Goal: Transaction & Acquisition: Obtain resource

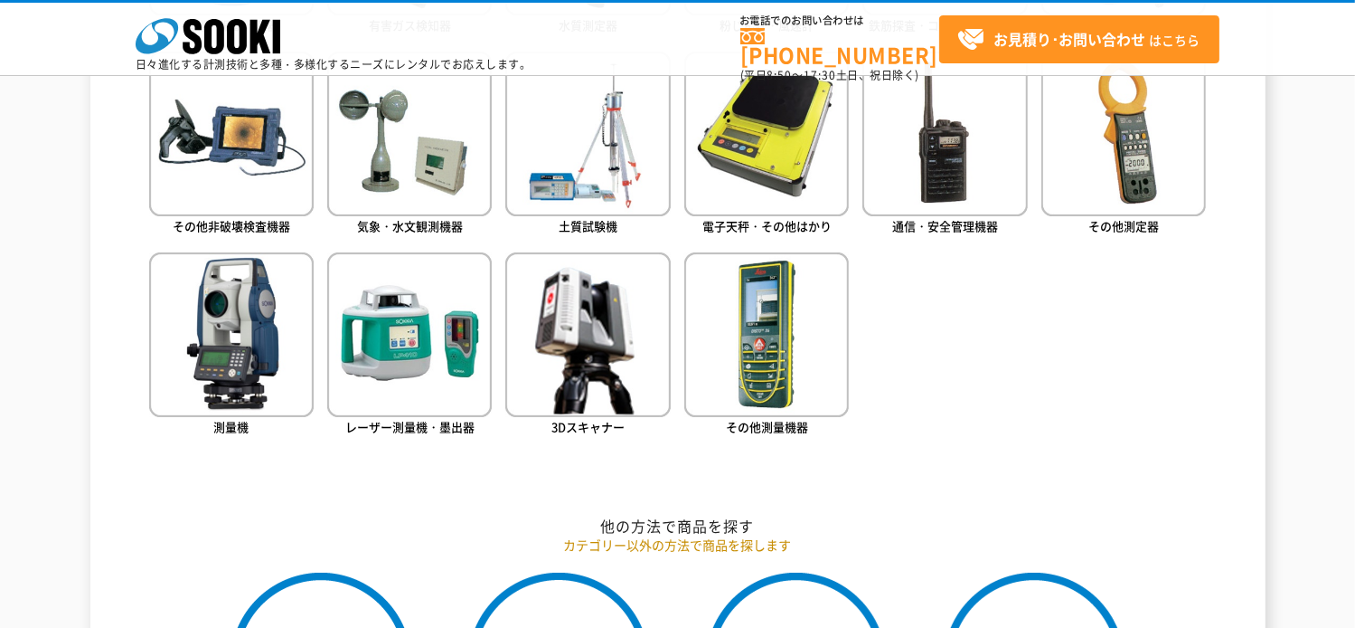
scroll to position [995, 0]
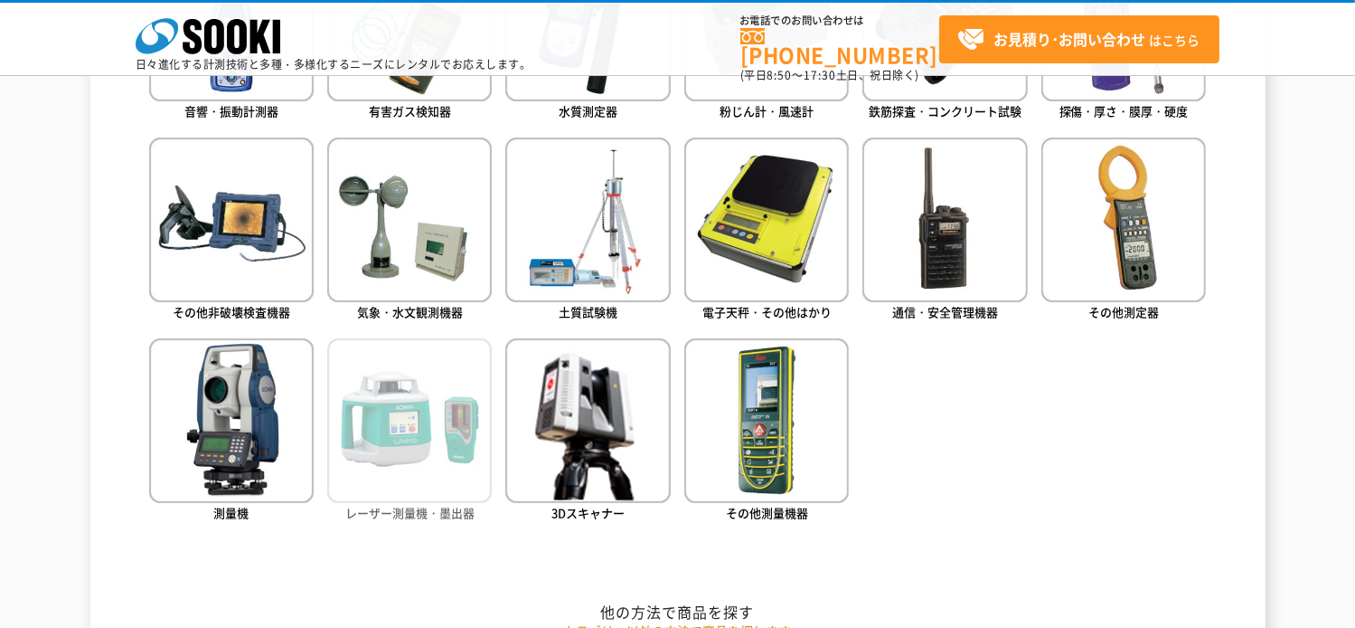
click at [425, 428] on img at bounding box center [409, 420] width 165 height 165
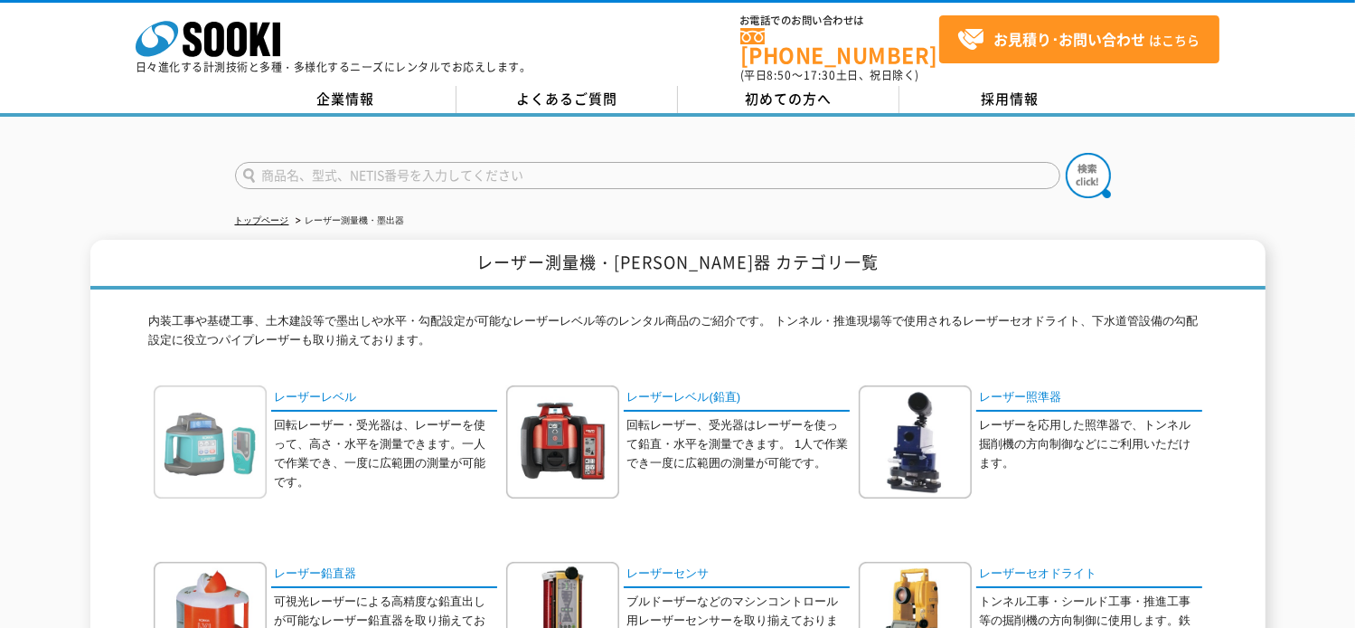
click at [194, 441] on img at bounding box center [210, 441] width 113 height 113
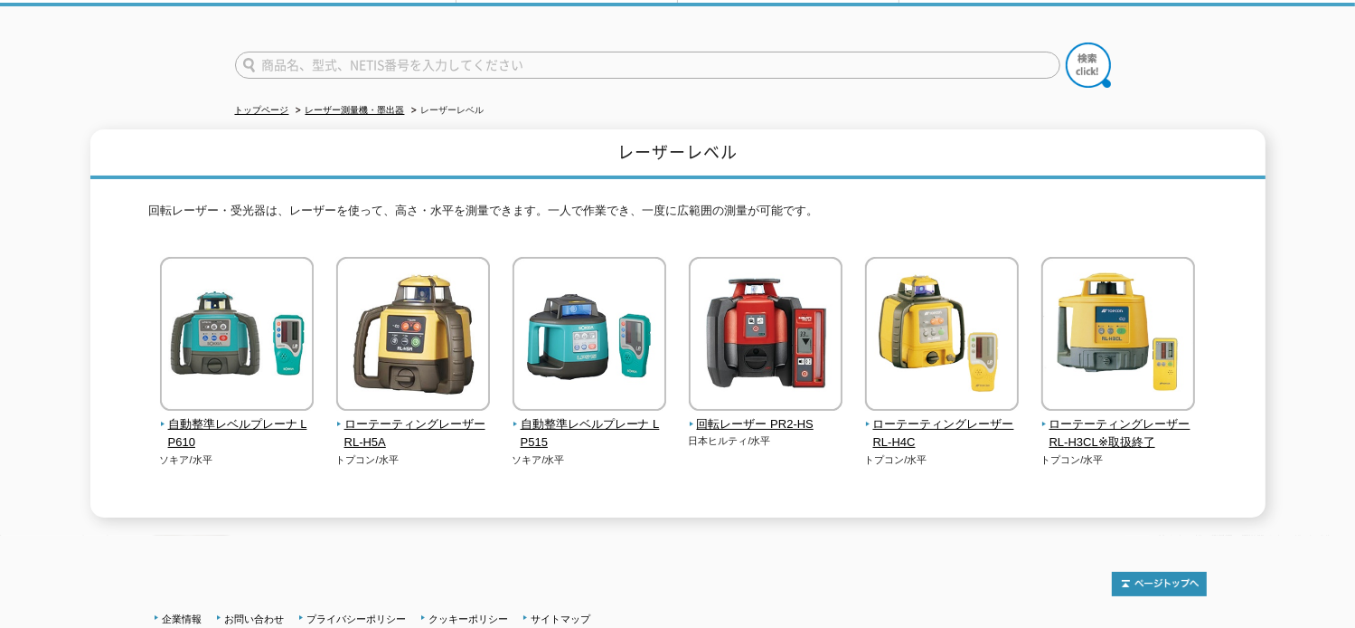
scroll to position [181, 0]
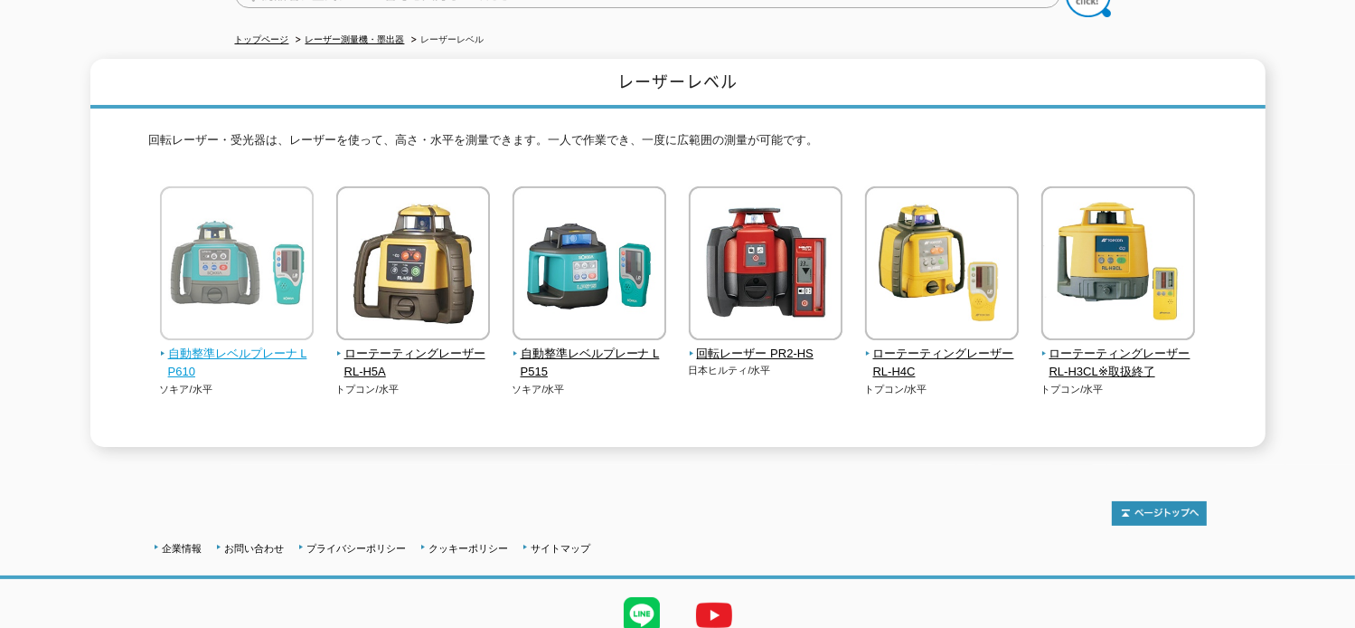
click at [195, 345] on span "自動整準レベルプレーナ LP610" at bounding box center [237, 364] width 155 height 38
